Goal: Navigation & Orientation: Find specific page/section

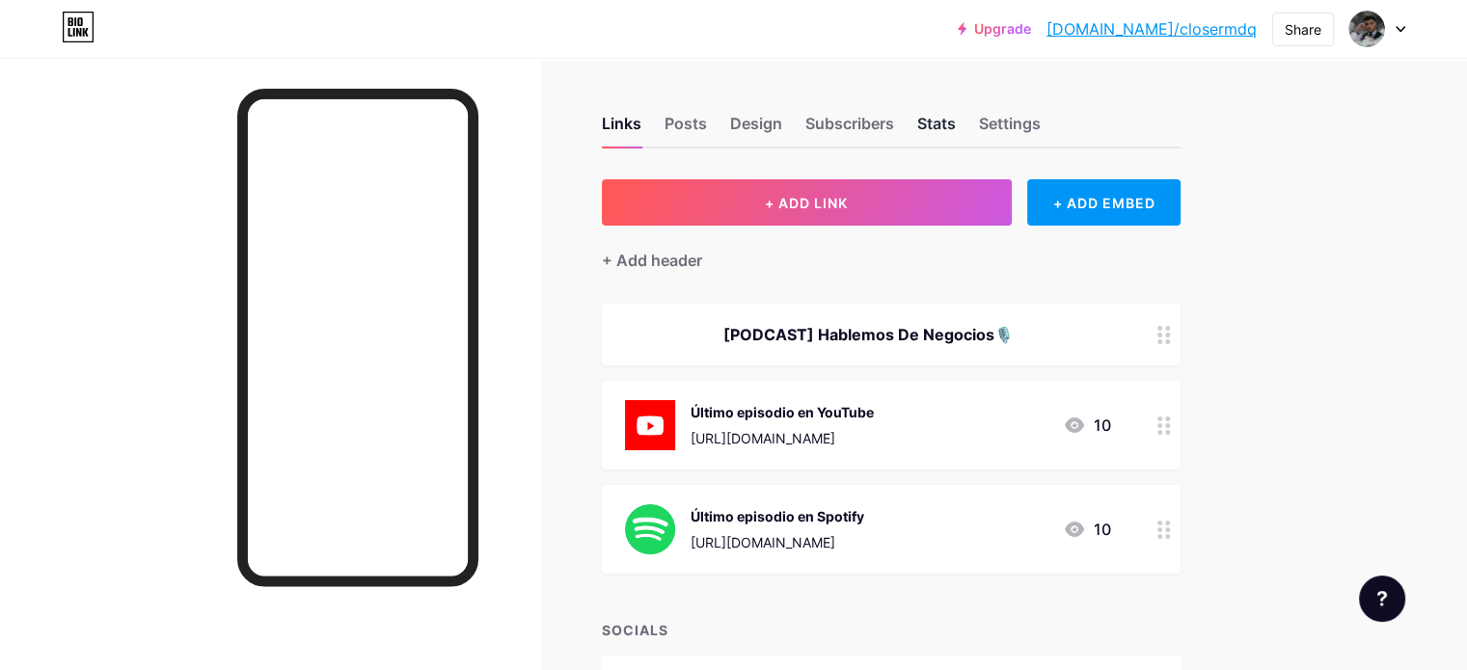
click at [956, 119] on div "Stats" at bounding box center [936, 129] width 39 height 35
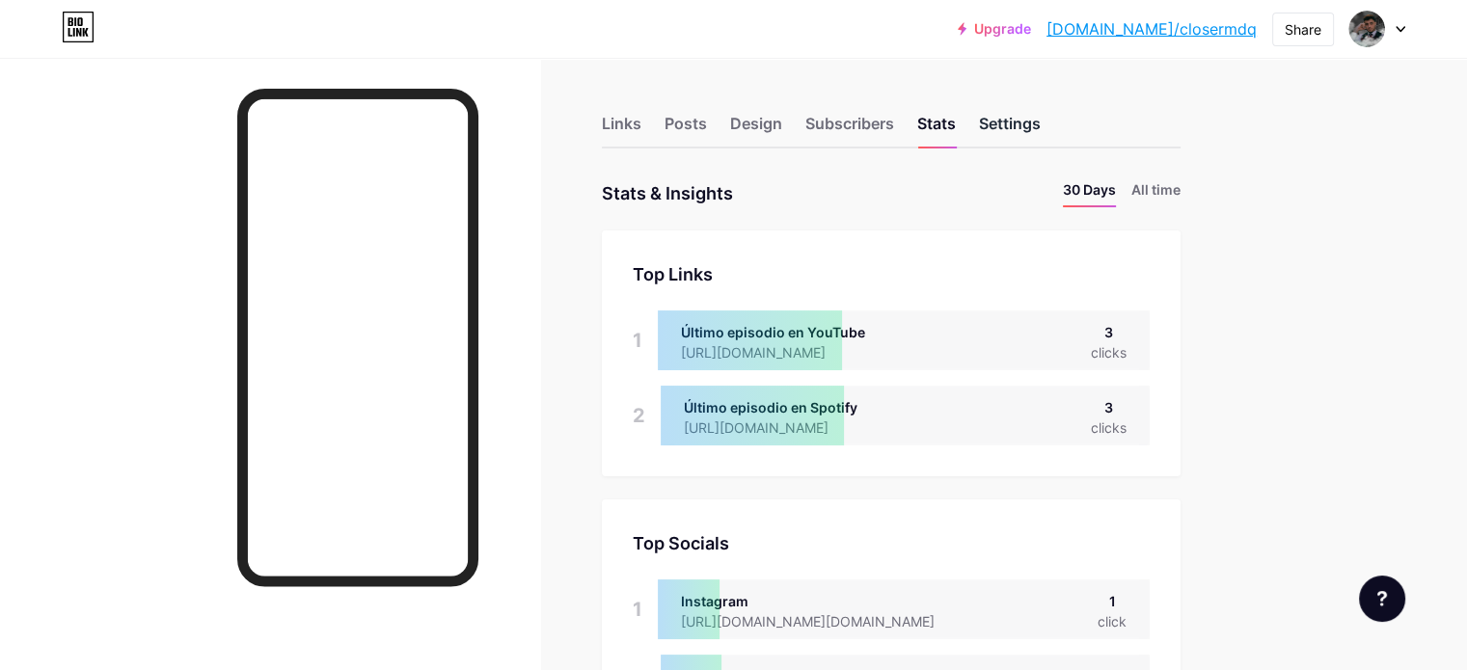
click at [1041, 120] on div "Settings" at bounding box center [1010, 129] width 62 height 35
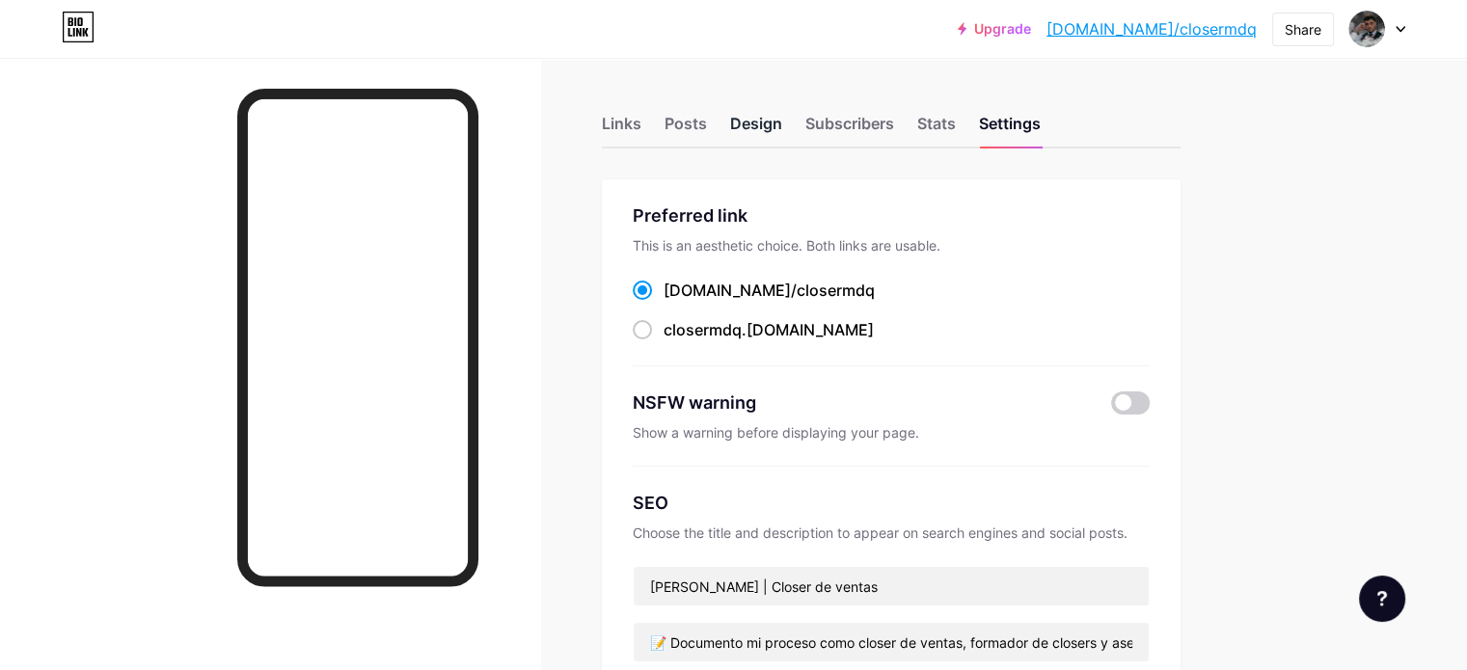
click at [782, 115] on div "Design" at bounding box center [756, 129] width 52 height 35
